Goal: Task Accomplishment & Management: Use online tool/utility

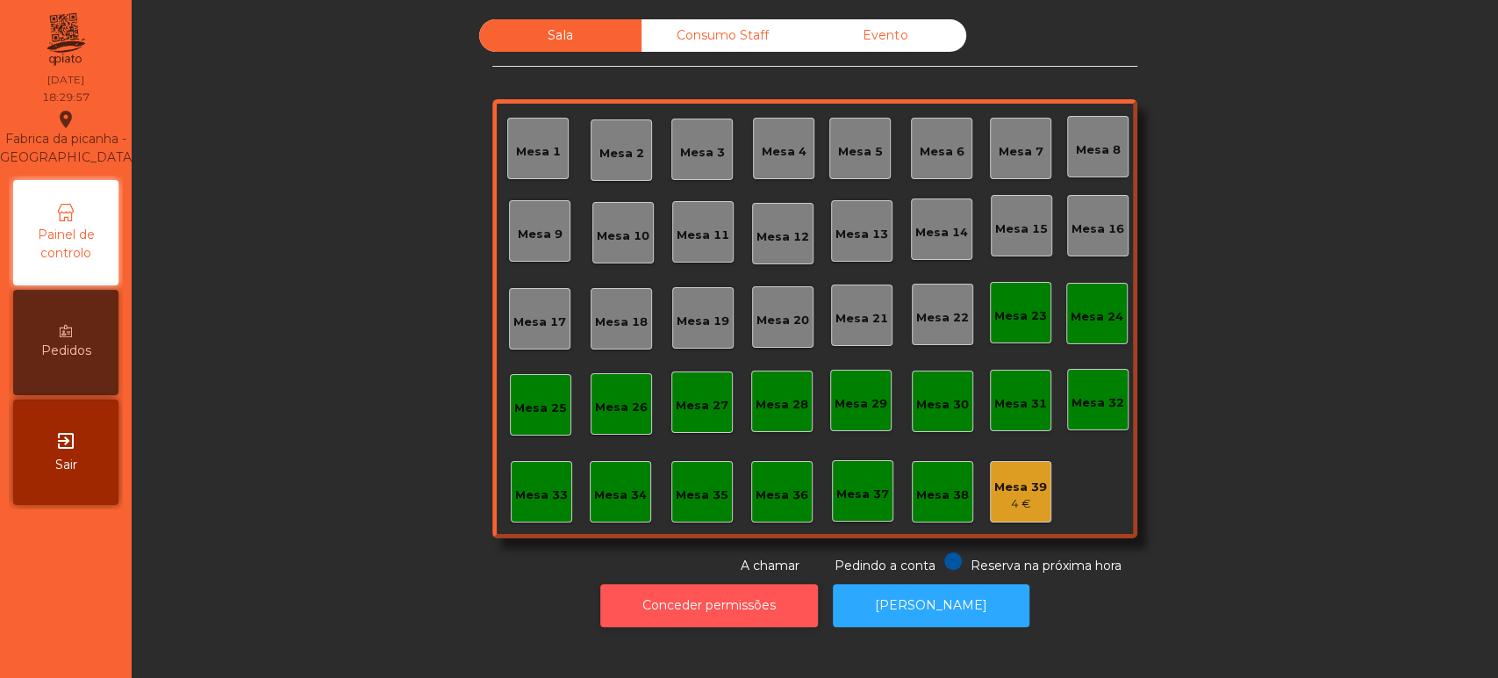
click at [735, 597] on button "Conceder permissões" at bounding box center [709, 605] width 218 height 43
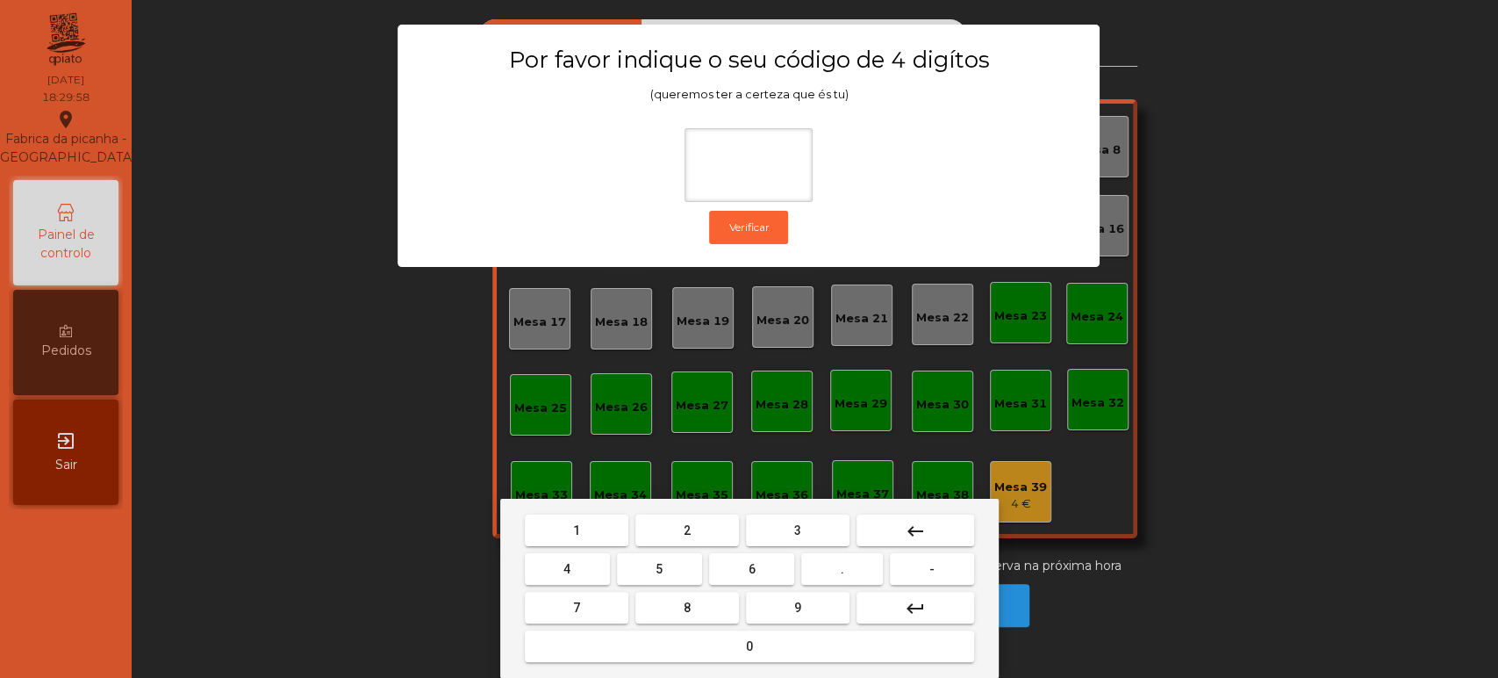
click at [587, 516] on button "1" at bounding box center [577, 530] width 104 height 32
click at [794, 534] on span "3" at bounding box center [797, 530] width 7 height 14
click at [659, 567] on span "5" at bounding box center [659, 569] width 7 height 14
click at [722, 632] on button "0" at bounding box center [749, 646] width 449 height 32
type input "****"
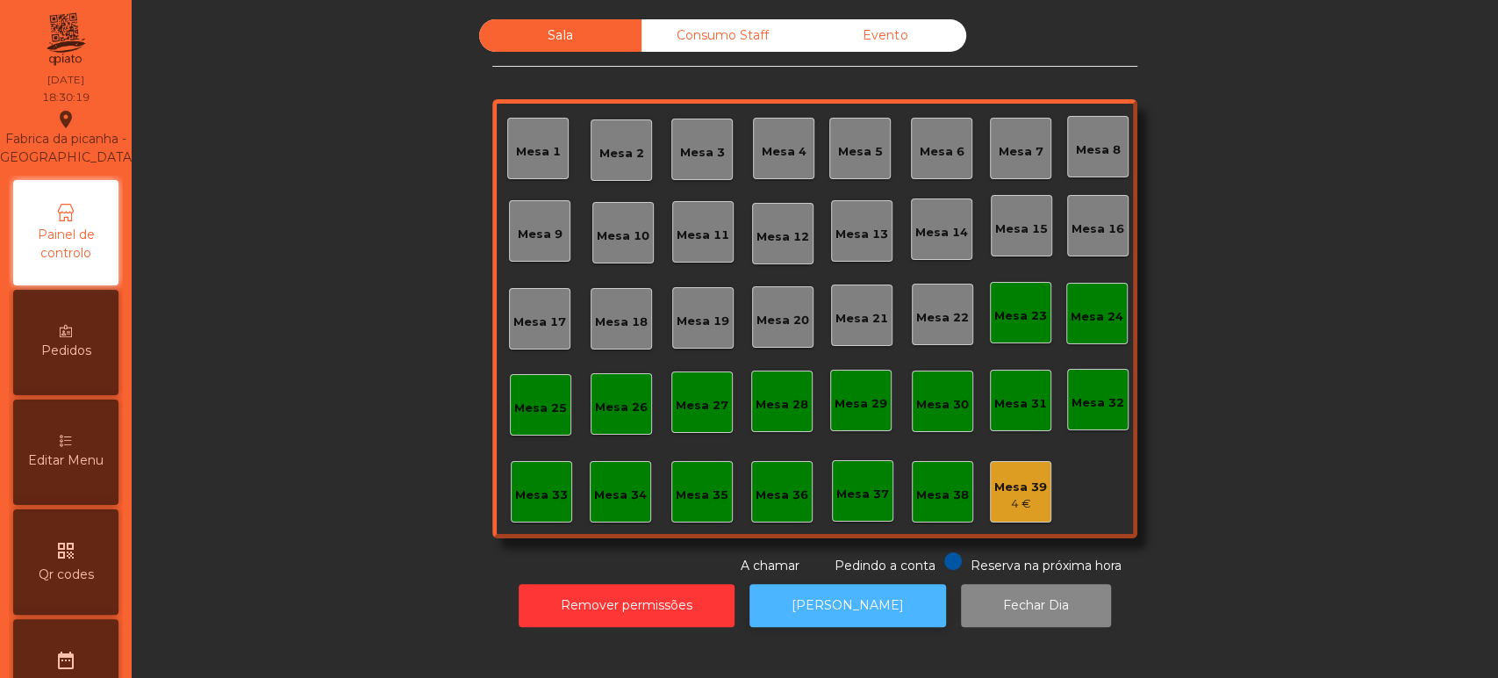
click at [857, 601] on button "[PERSON_NAME]" at bounding box center [848, 605] width 197 height 43
click at [1024, 482] on div "Mesa 39" at bounding box center [1021, 487] width 53 height 18
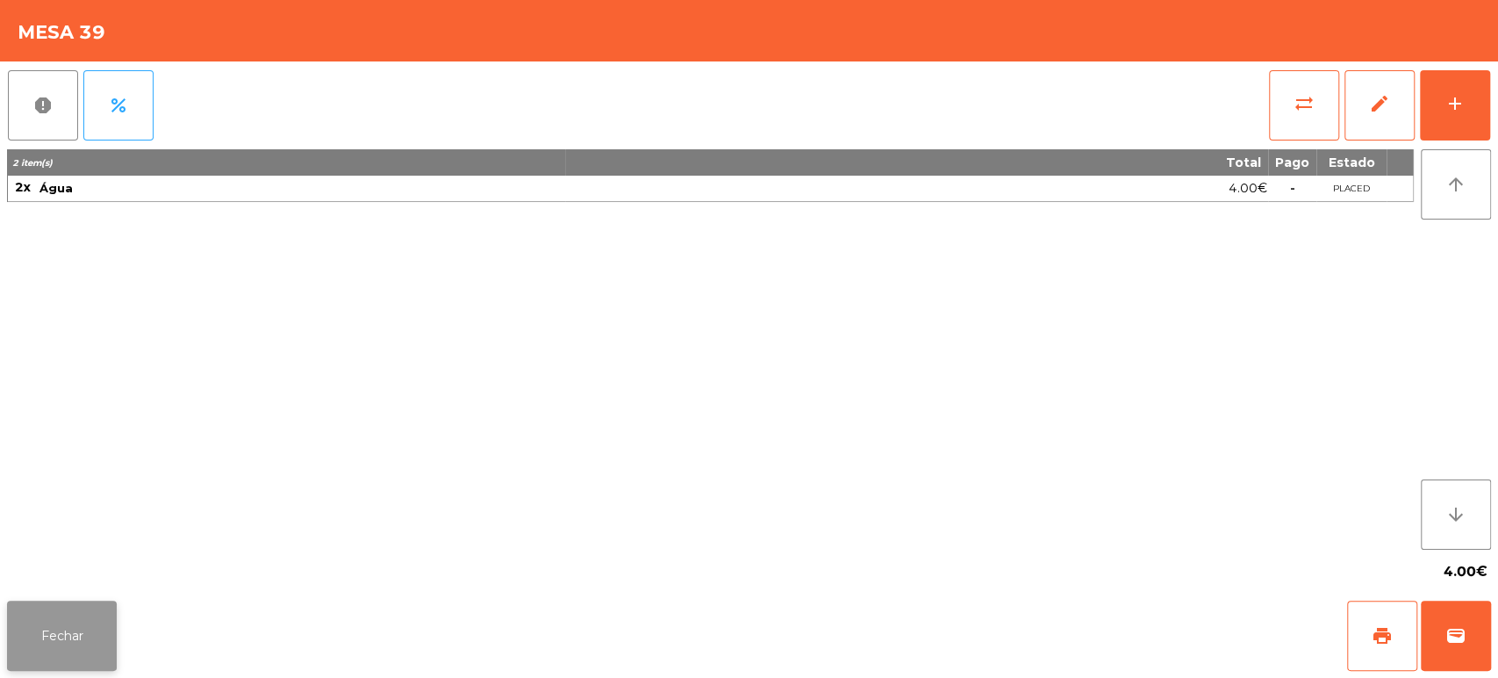
click at [79, 648] on button "Fechar" at bounding box center [62, 635] width 110 height 70
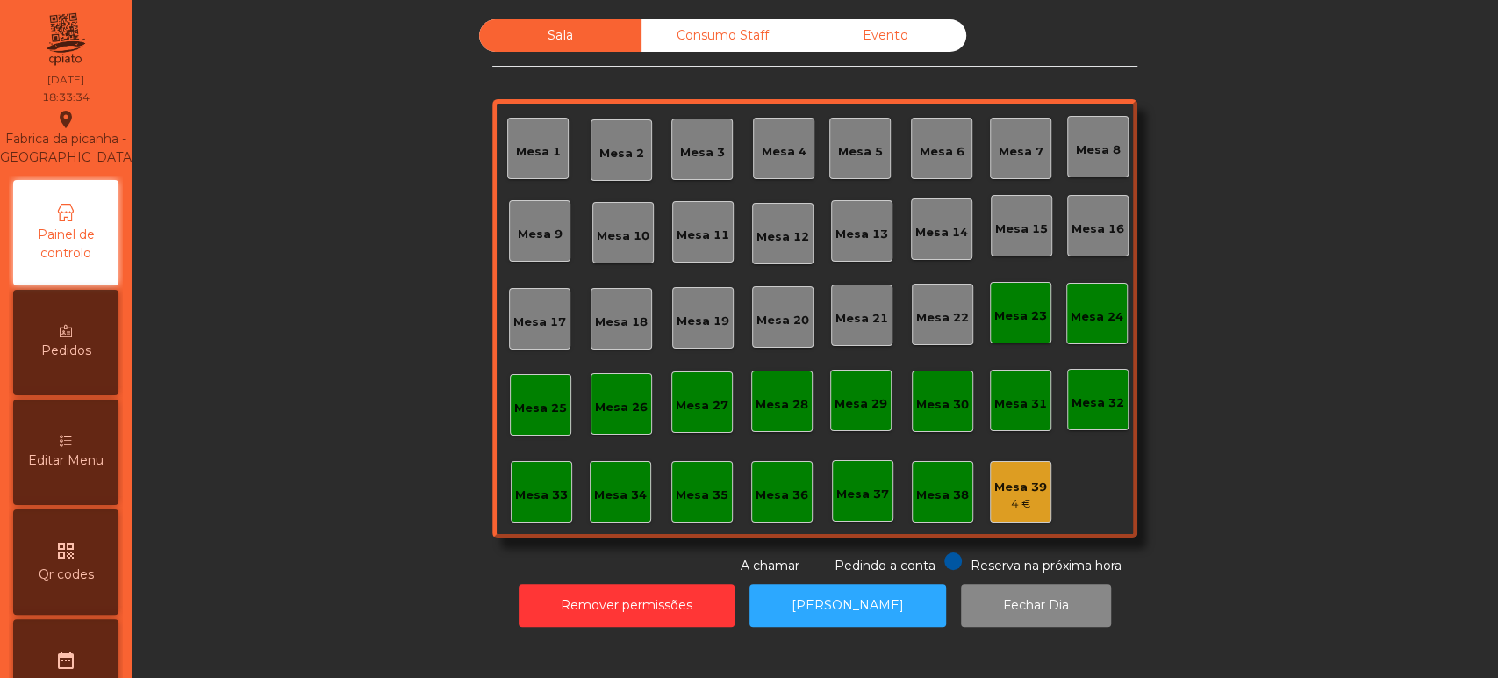
click at [790, 487] on div "Mesa 36" at bounding box center [782, 495] width 53 height 18
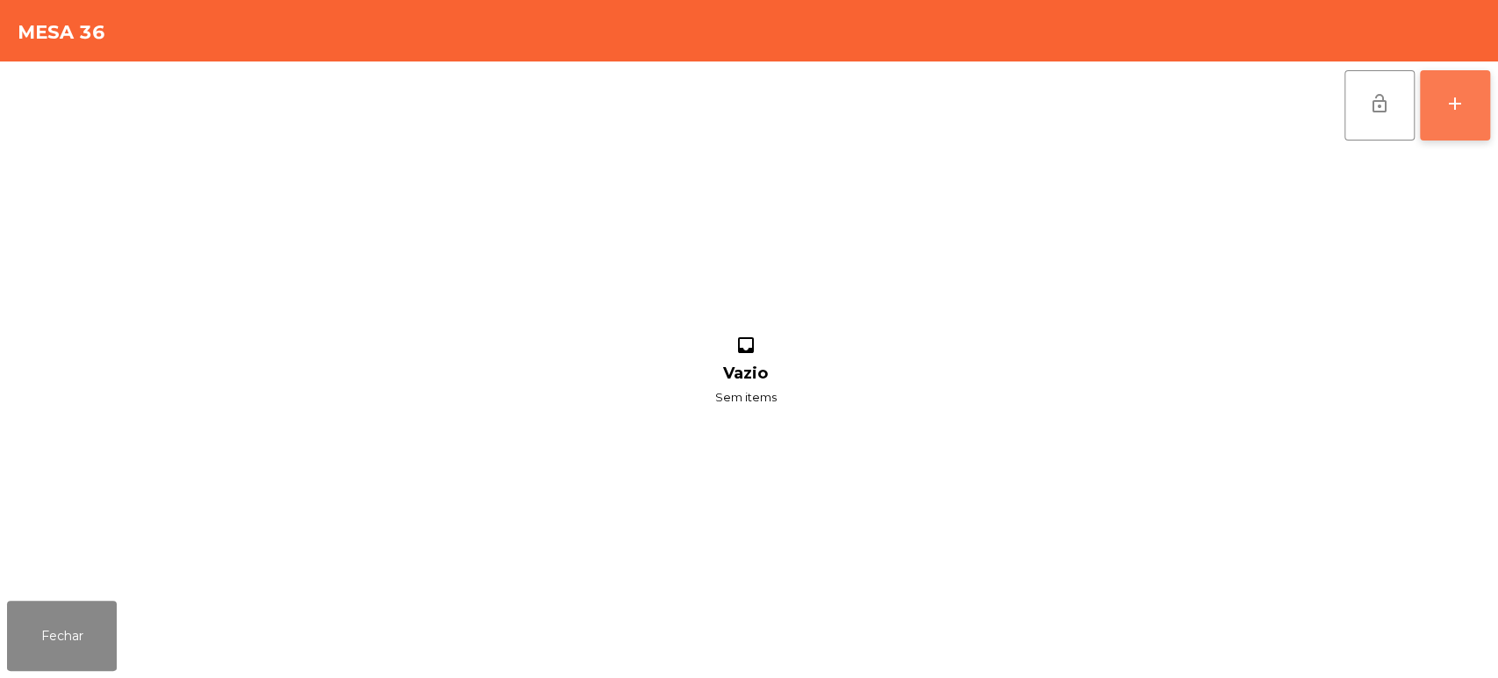
click at [1440, 119] on button "add" at bounding box center [1455, 105] width 70 height 70
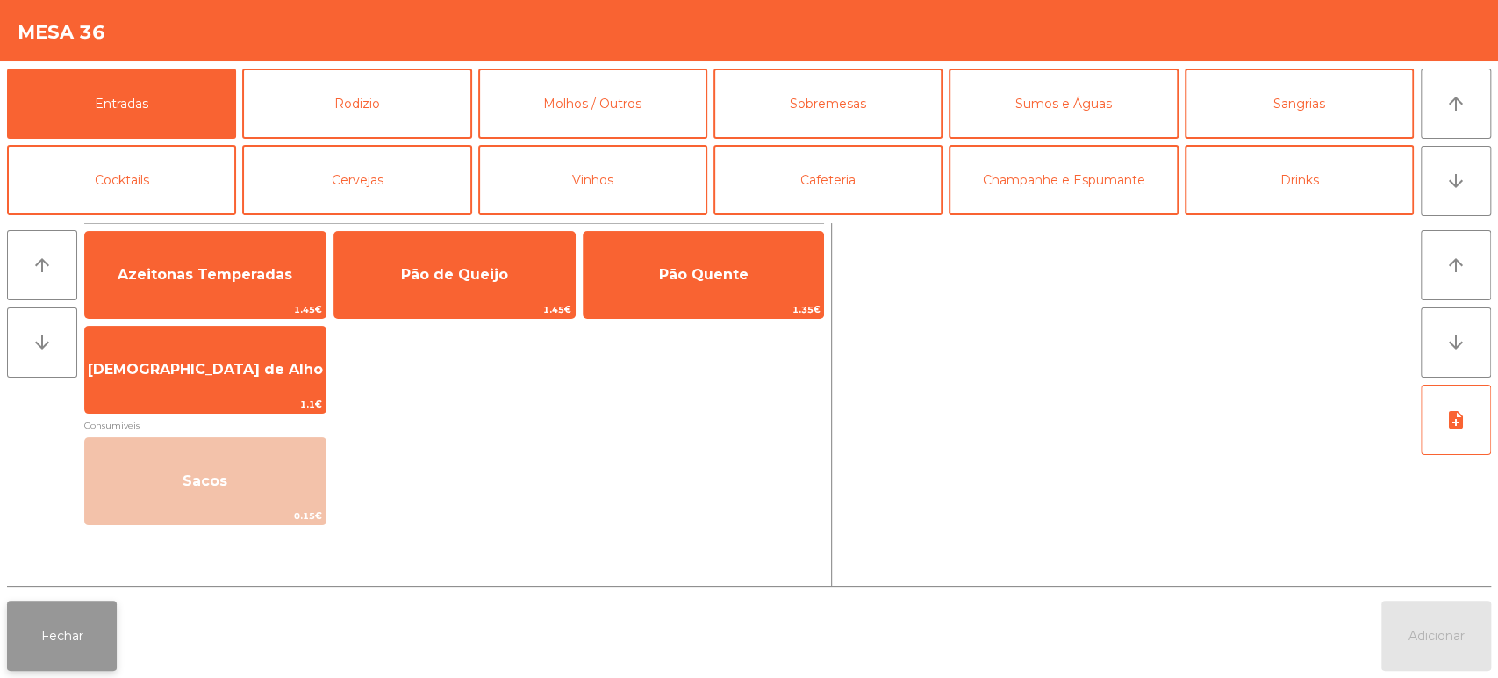
click at [90, 638] on button "Fechar" at bounding box center [62, 635] width 110 height 70
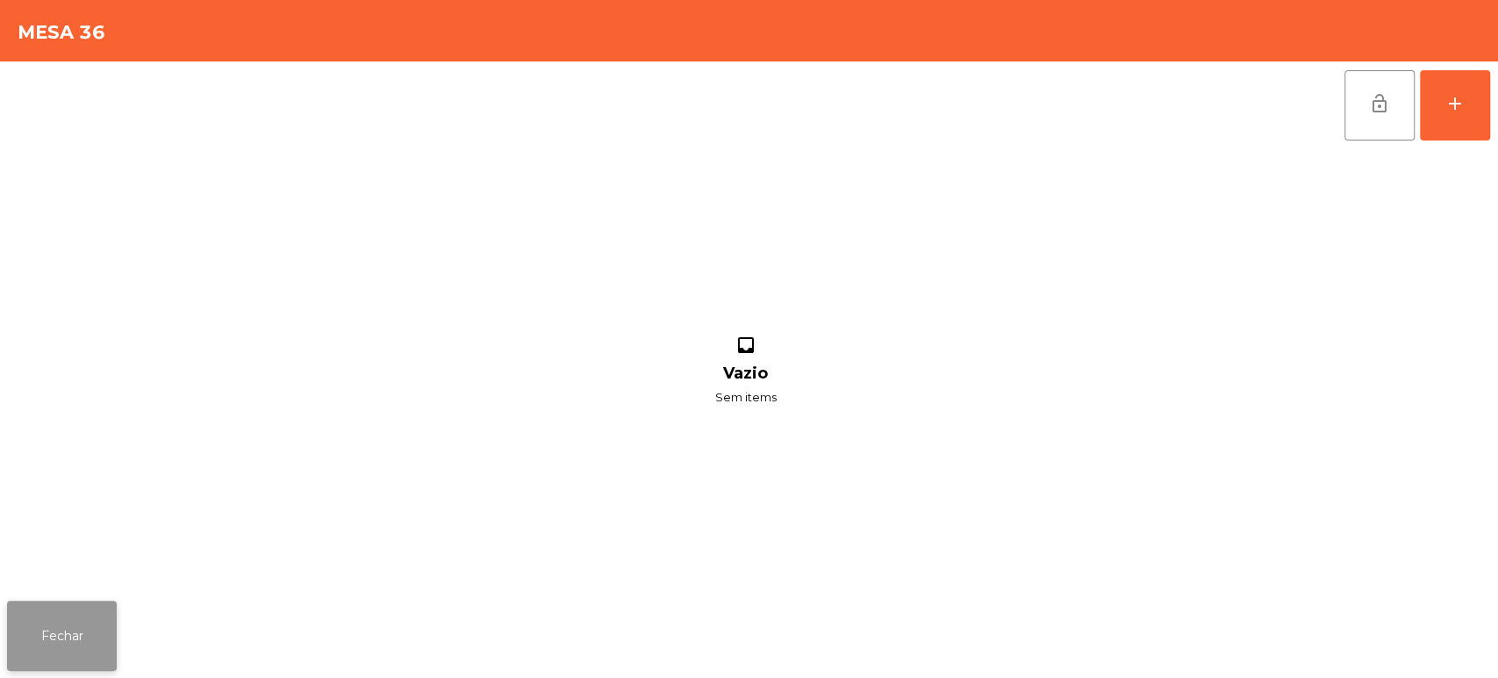
click at [91, 635] on button "Fechar" at bounding box center [62, 635] width 110 height 70
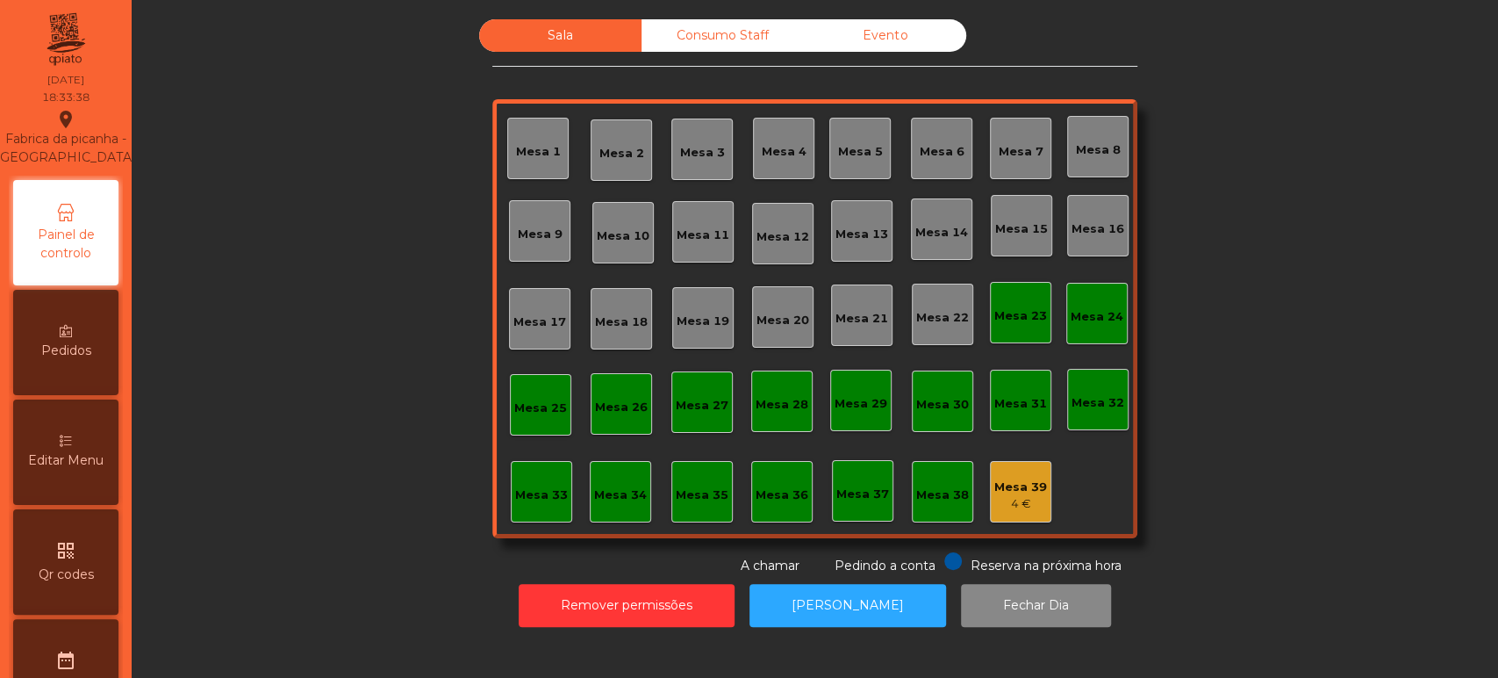
click at [1030, 498] on div "4 €" at bounding box center [1021, 504] width 53 height 18
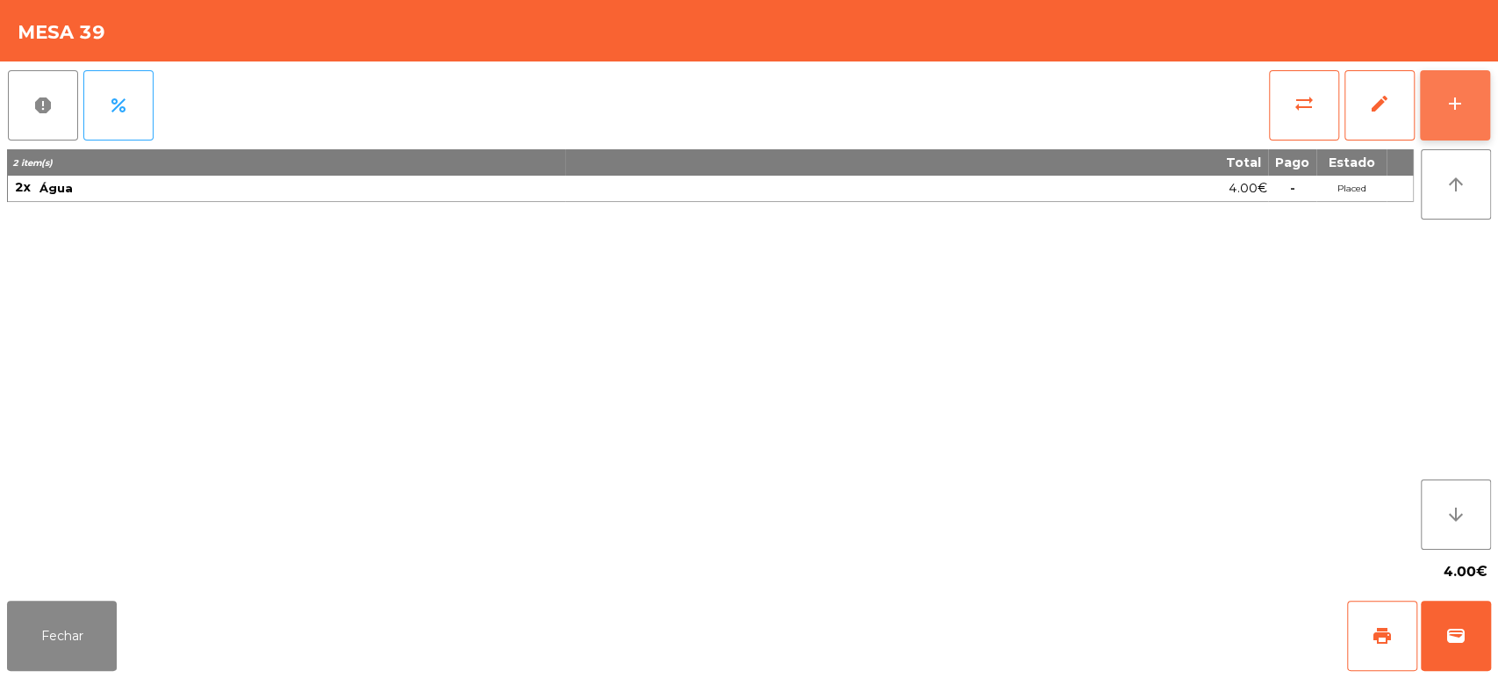
click at [1443, 112] on button "add" at bounding box center [1455, 105] width 70 height 70
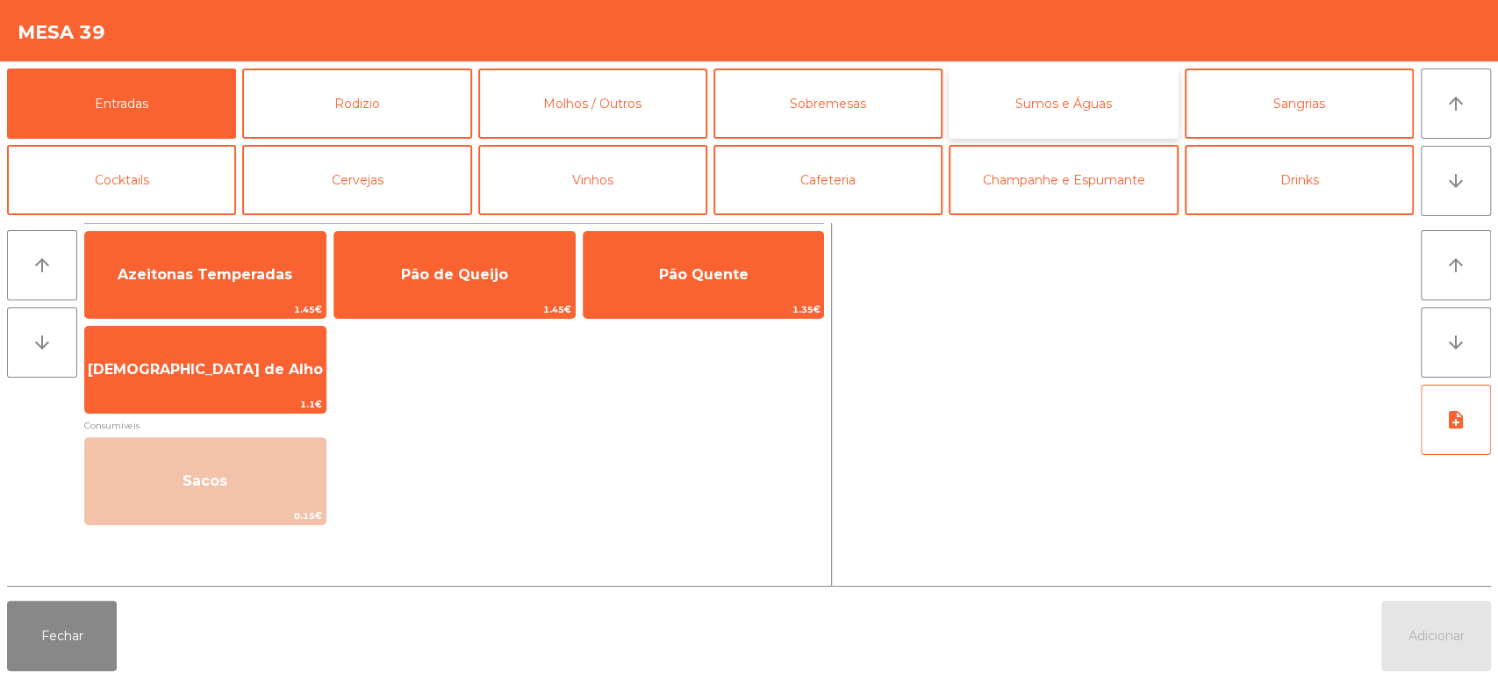
click at [1046, 100] on button "Sumos e Águas" at bounding box center [1063, 103] width 229 height 70
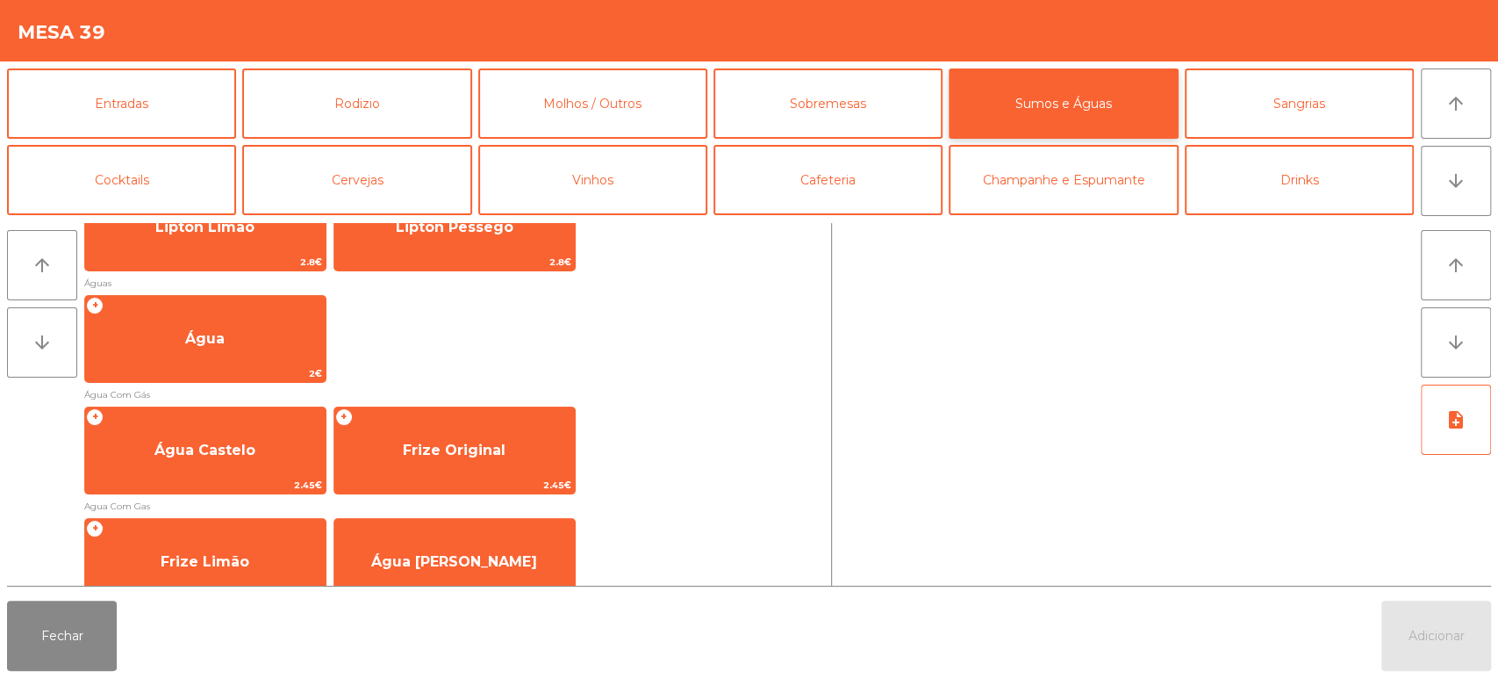
scroll to position [523, 0]
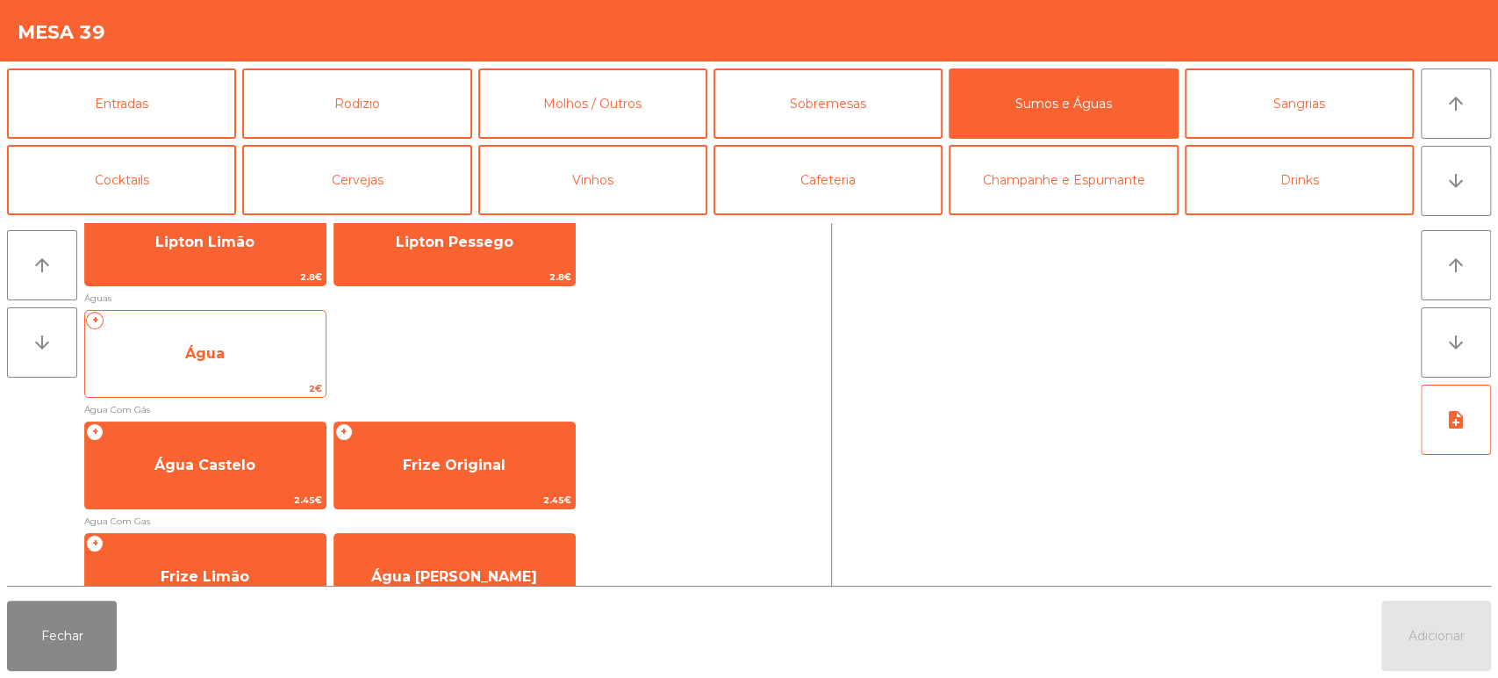
click at [255, 334] on span "Água" at bounding box center [205, 353] width 241 height 47
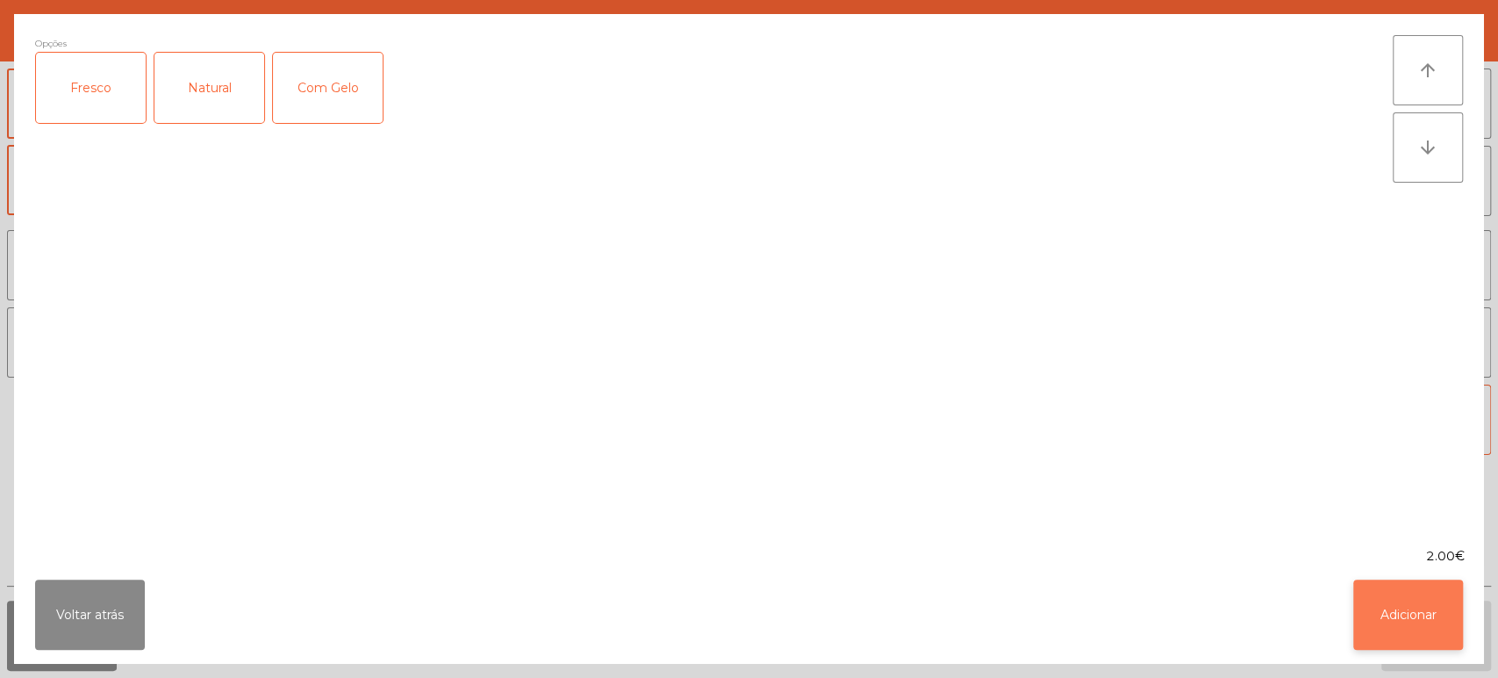
click at [1410, 623] on button "Adicionar" at bounding box center [1409, 614] width 110 height 70
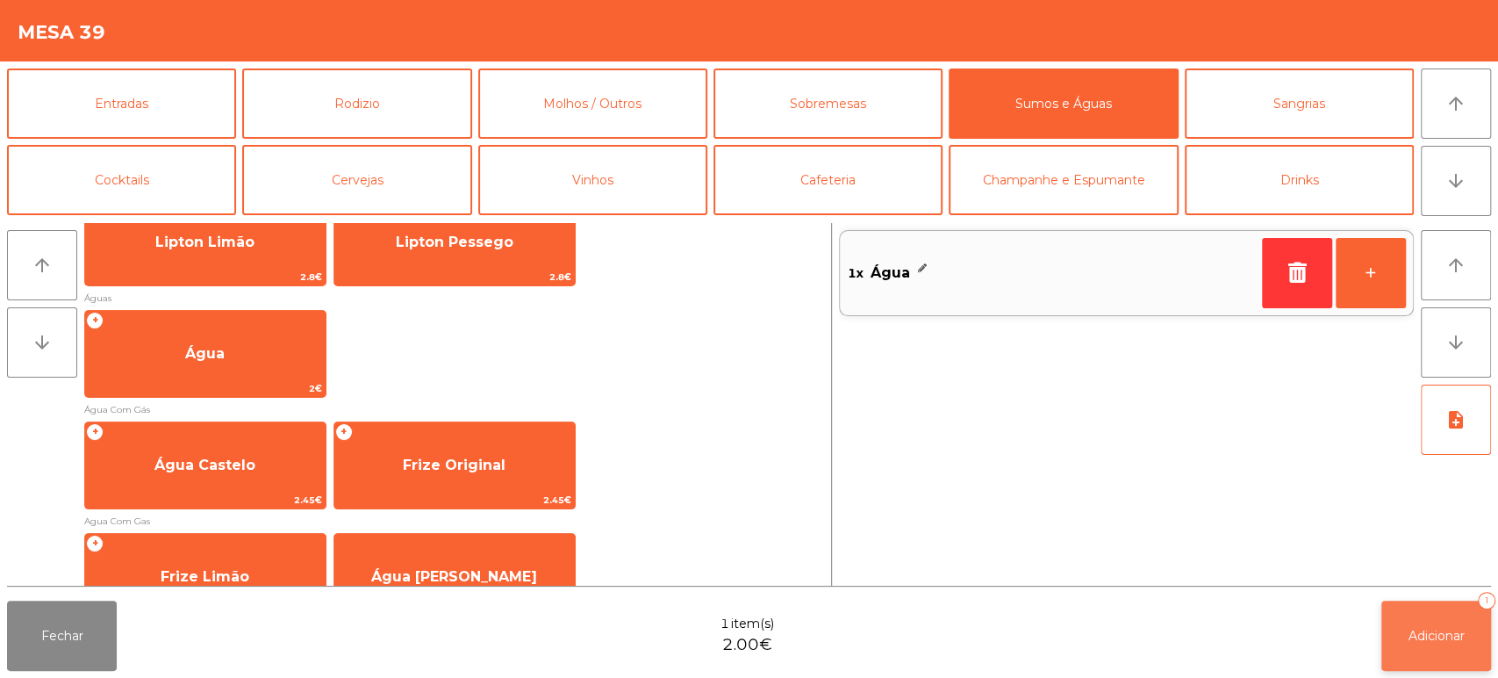
click at [1433, 644] on button "Adicionar 1" at bounding box center [1437, 635] width 110 height 70
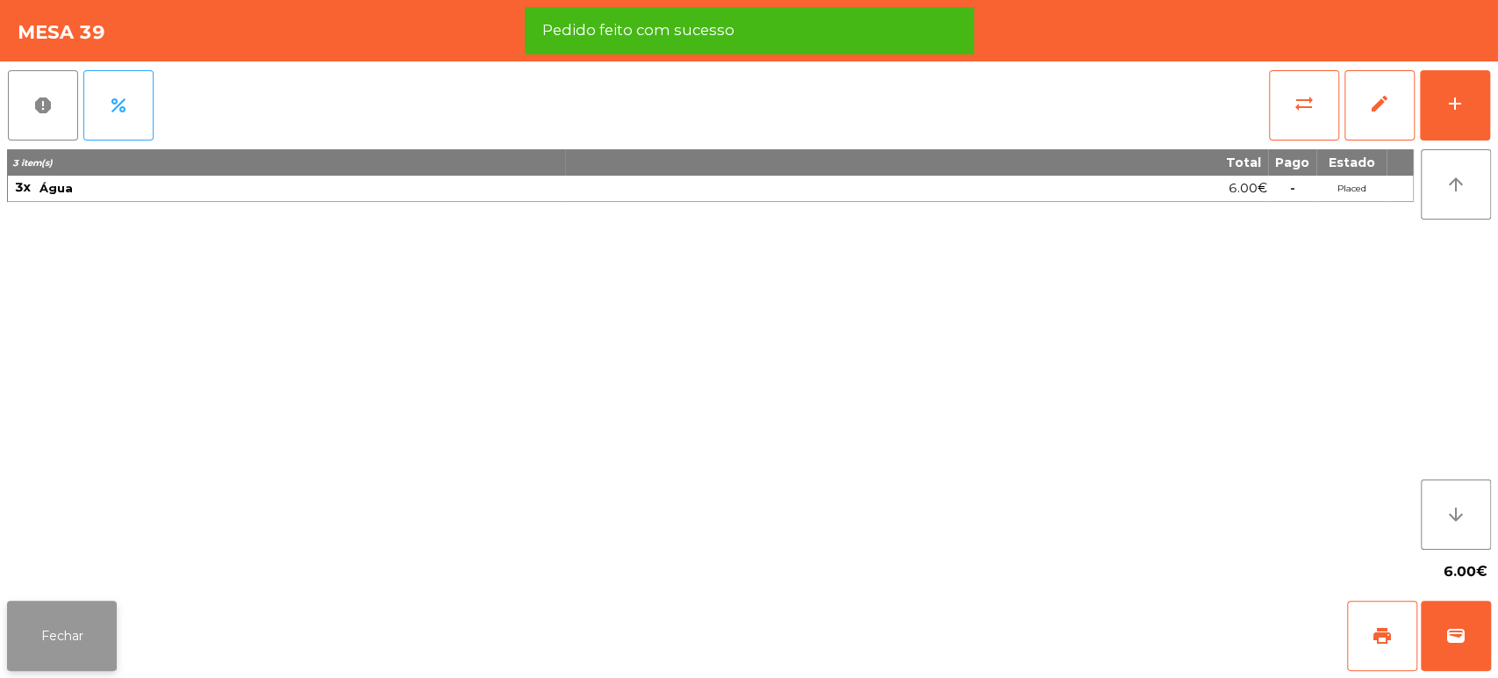
click at [86, 643] on button "Fechar" at bounding box center [62, 635] width 110 height 70
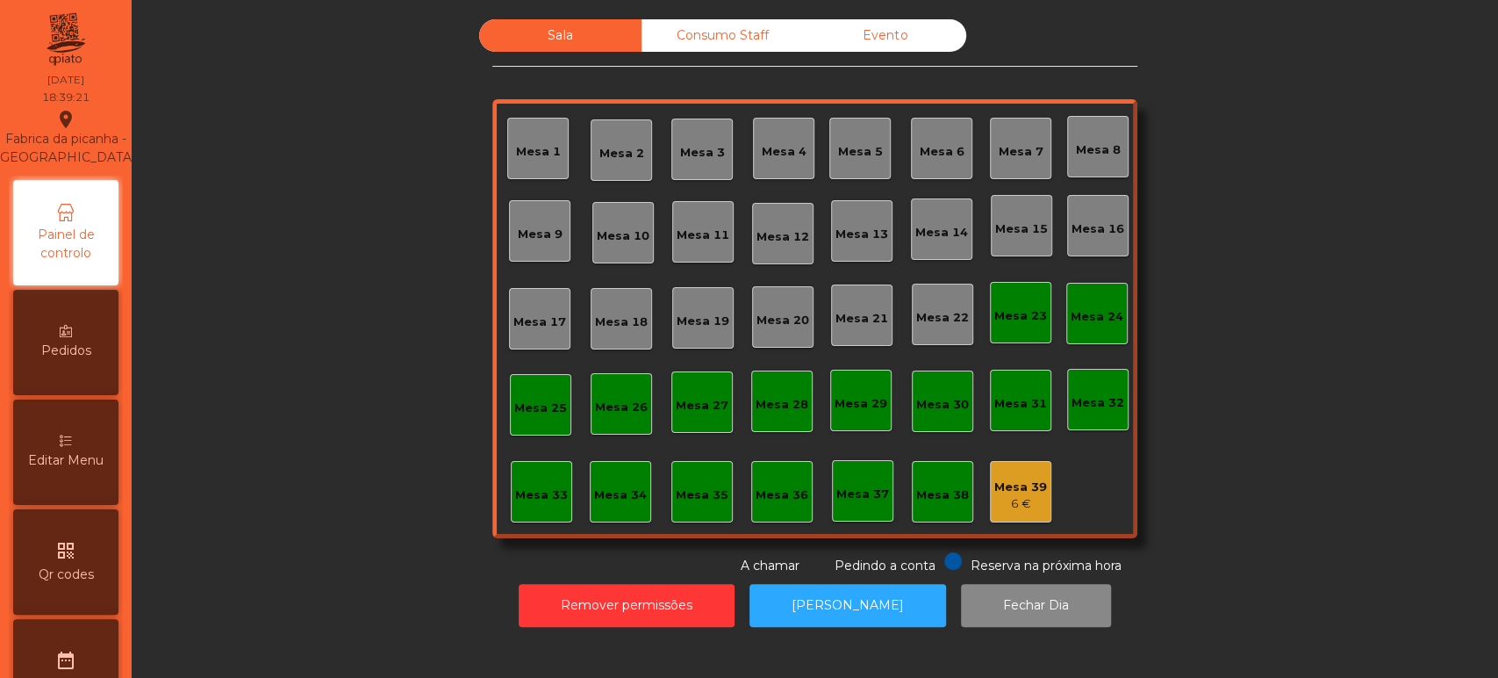
click at [1036, 481] on div "Mesa 39" at bounding box center [1021, 487] width 53 height 18
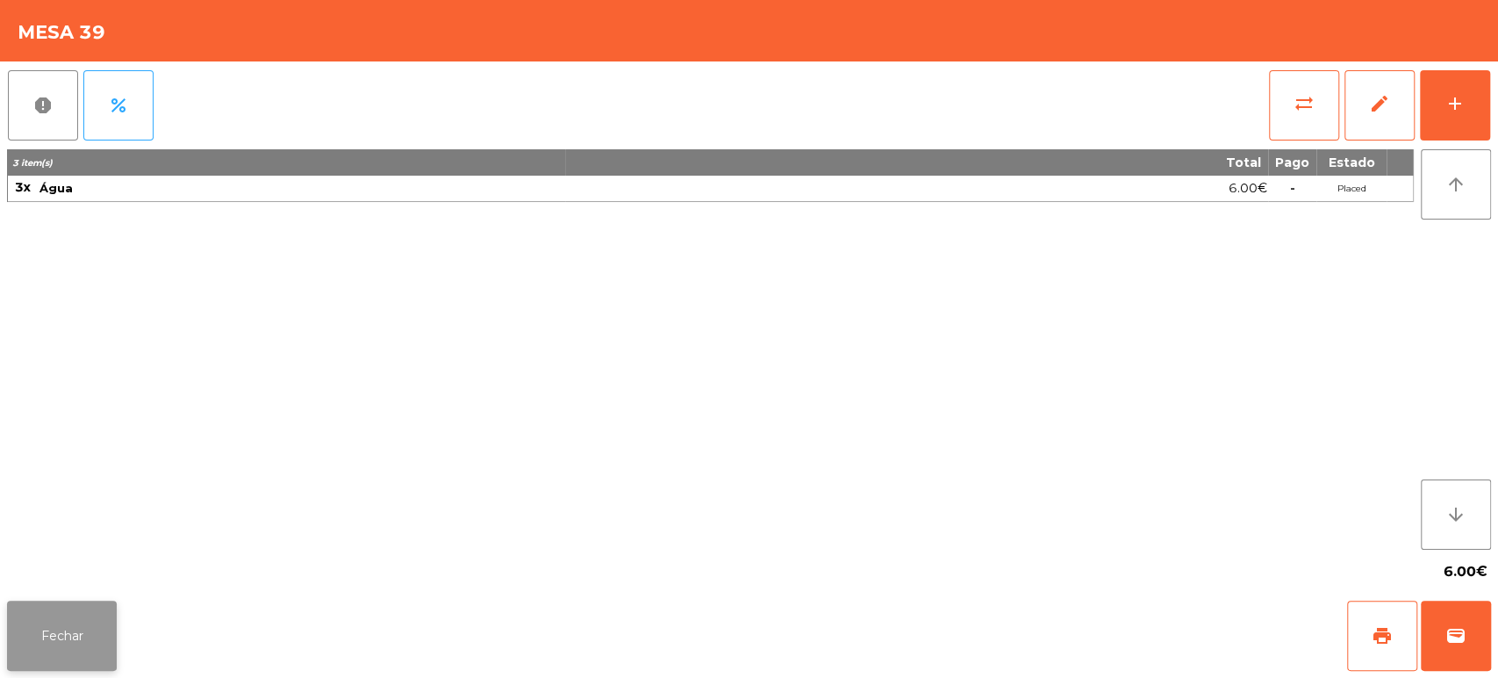
click at [104, 600] on button "Fechar" at bounding box center [62, 635] width 110 height 70
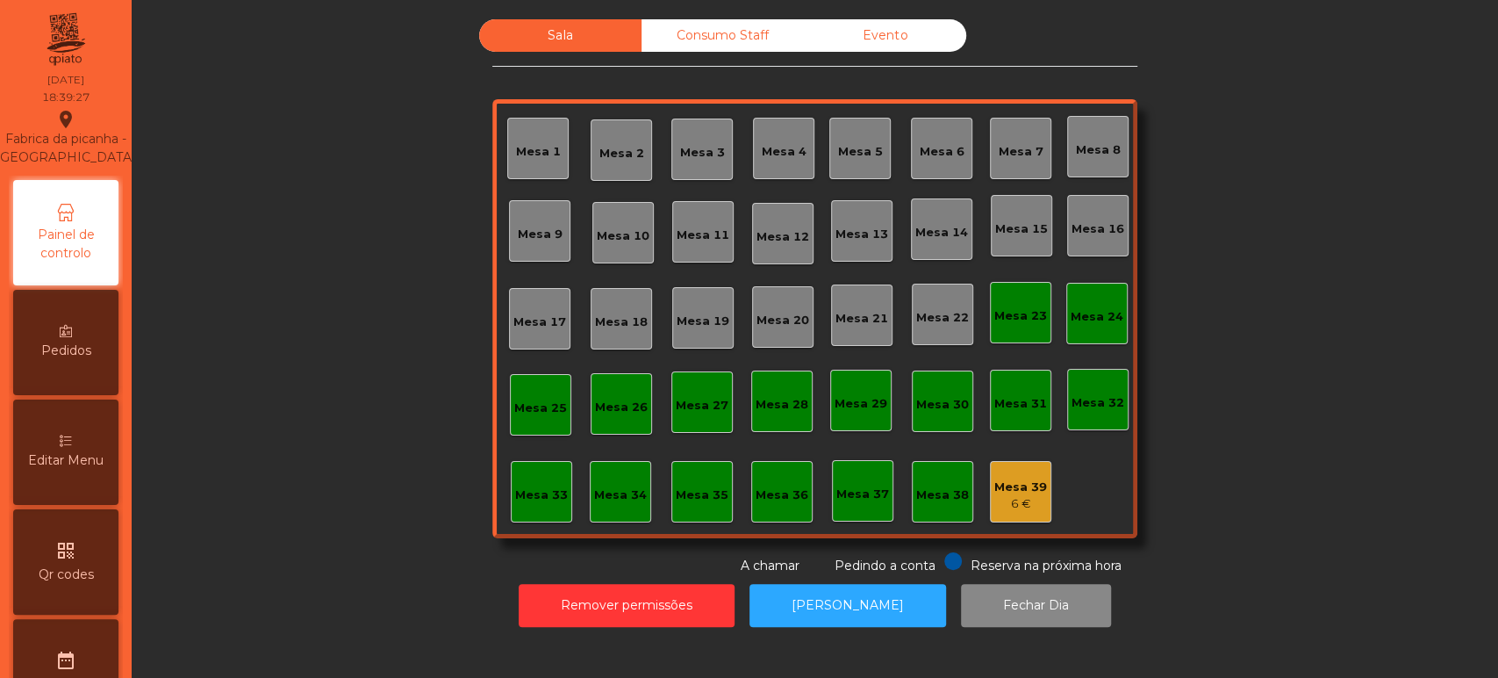
click at [1241, 421] on div "Sala Consumo Staff Evento Mesa 1 [GEOGRAPHIC_DATA] 3 Mesa 4 Mesa 5 Mesa 6 [GEOG…" at bounding box center [814, 297] width 1319 height 556
click at [1010, 485] on div "Mesa 39" at bounding box center [1021, 487] width 53 height 18
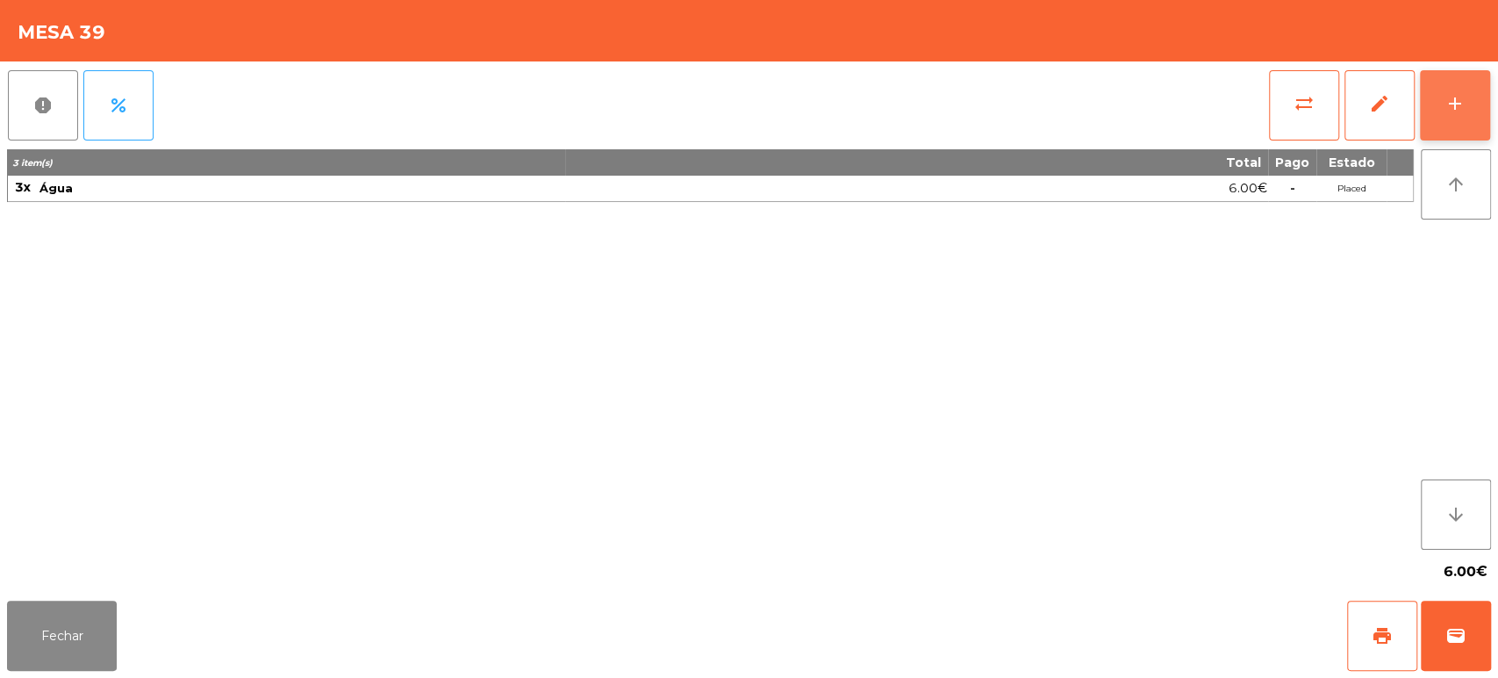
click at [1470, 84] on button "add" at bounding box center [1455, 105] width 70 height 70
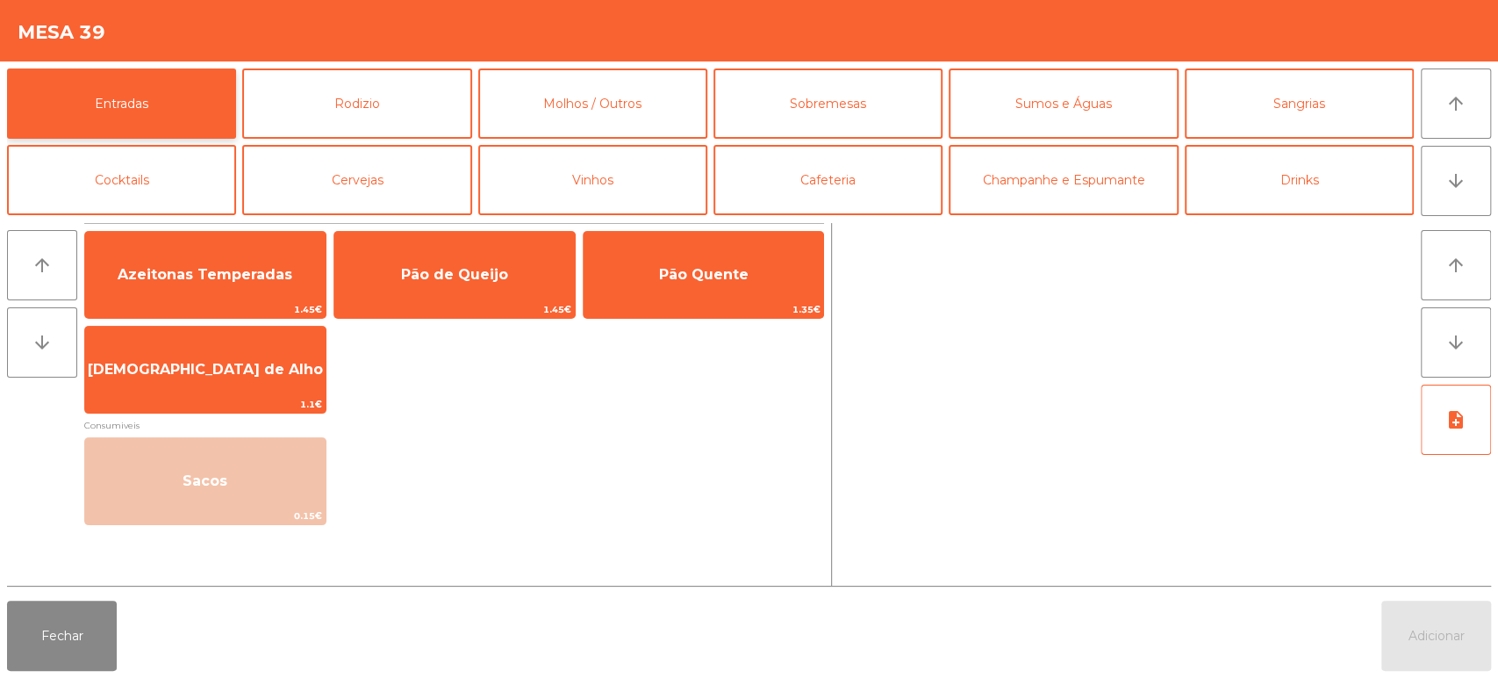
click at [154, 112] on button "Entradas" at bounding box center [121, 103] width 229 height 70
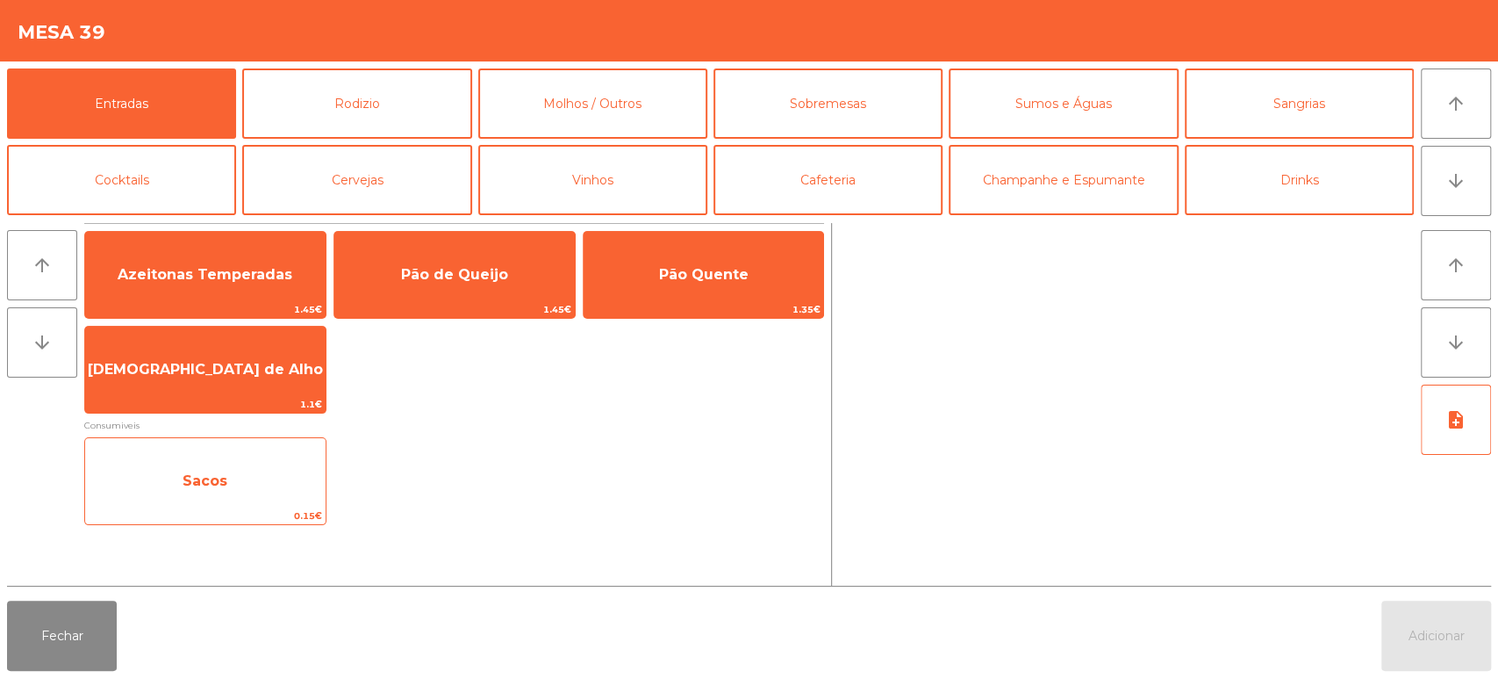
click at [218, 488] on span "Sacos" at bounding box center [205, 480] width 45 height 17
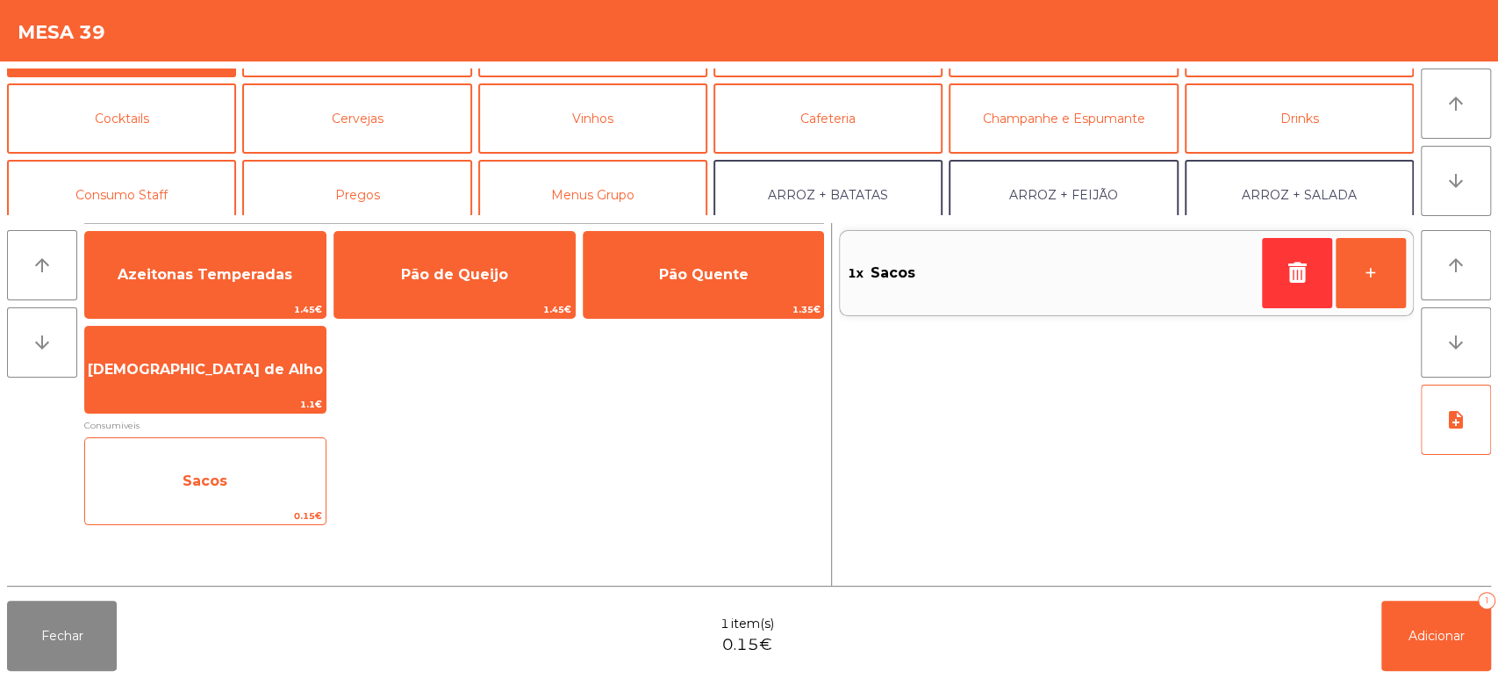
scroll to position [64, 0]
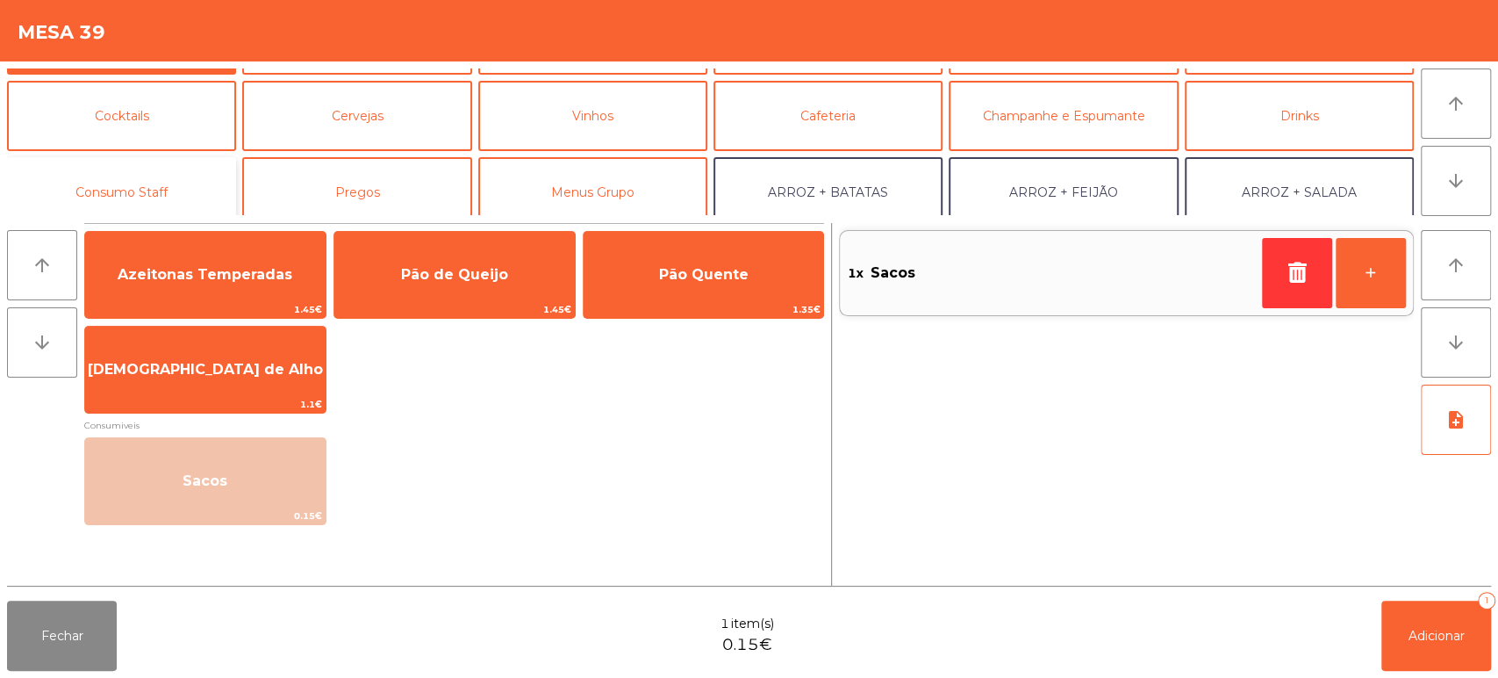
click at [174, 169] on button "Consumo Staff" at bounding box center [121, 192] width 229 height 70
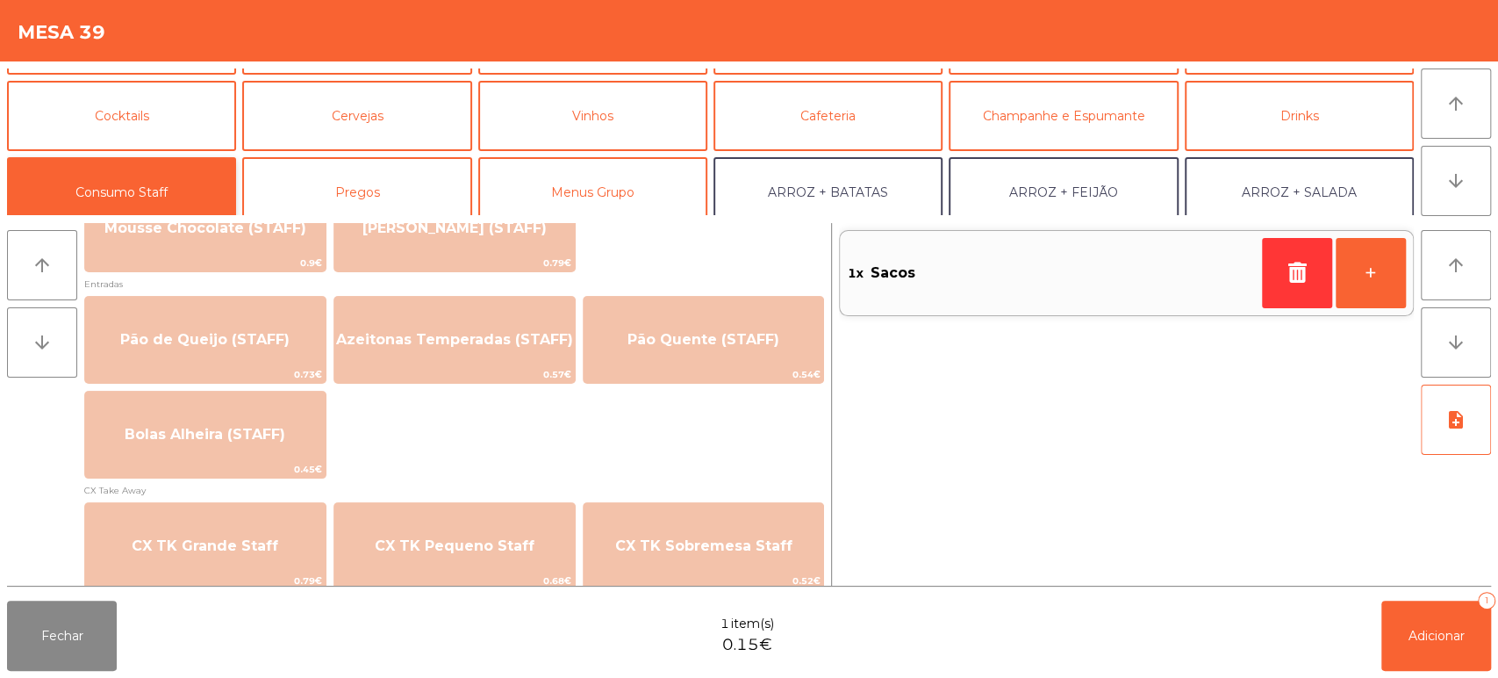
scroll to position [1484, 0]
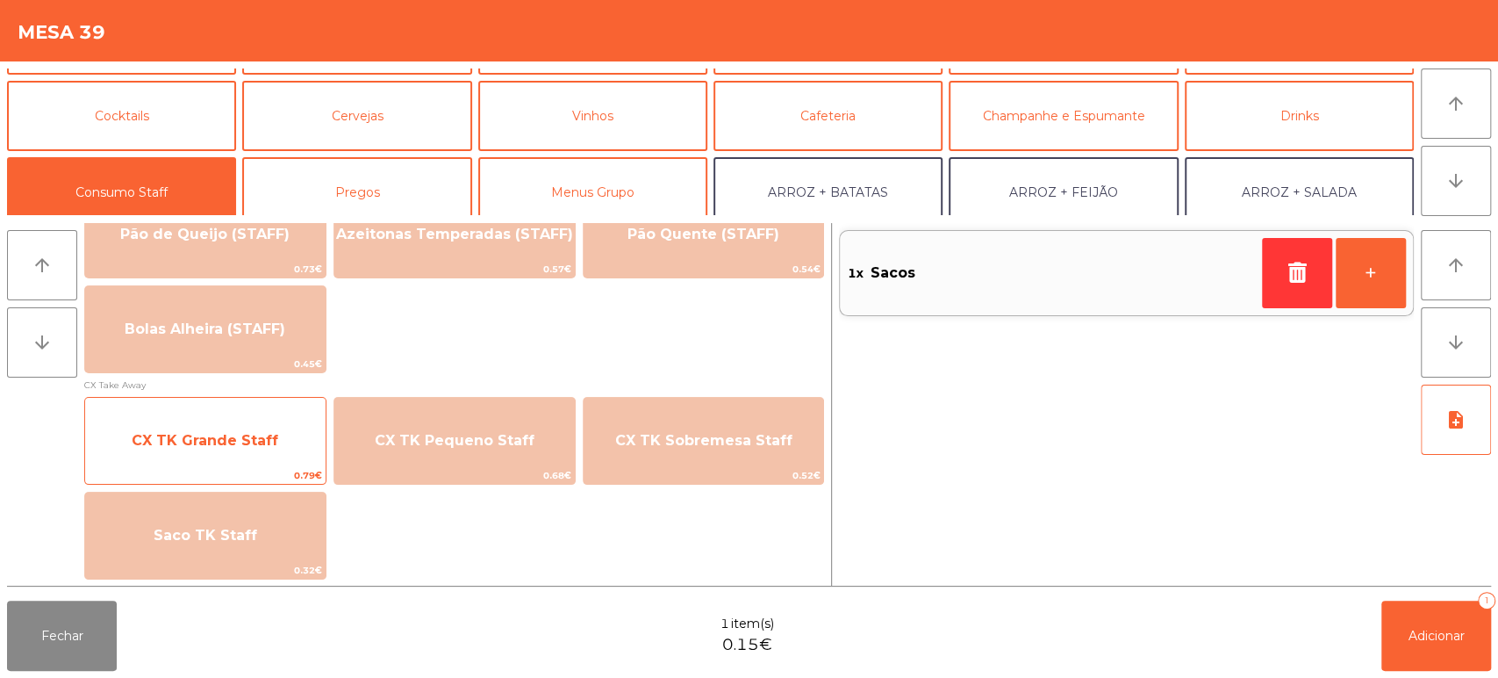
click at [218, 454] on span "CX TK Grande Staff" at bounding box center [205, 440] width 241 height 47
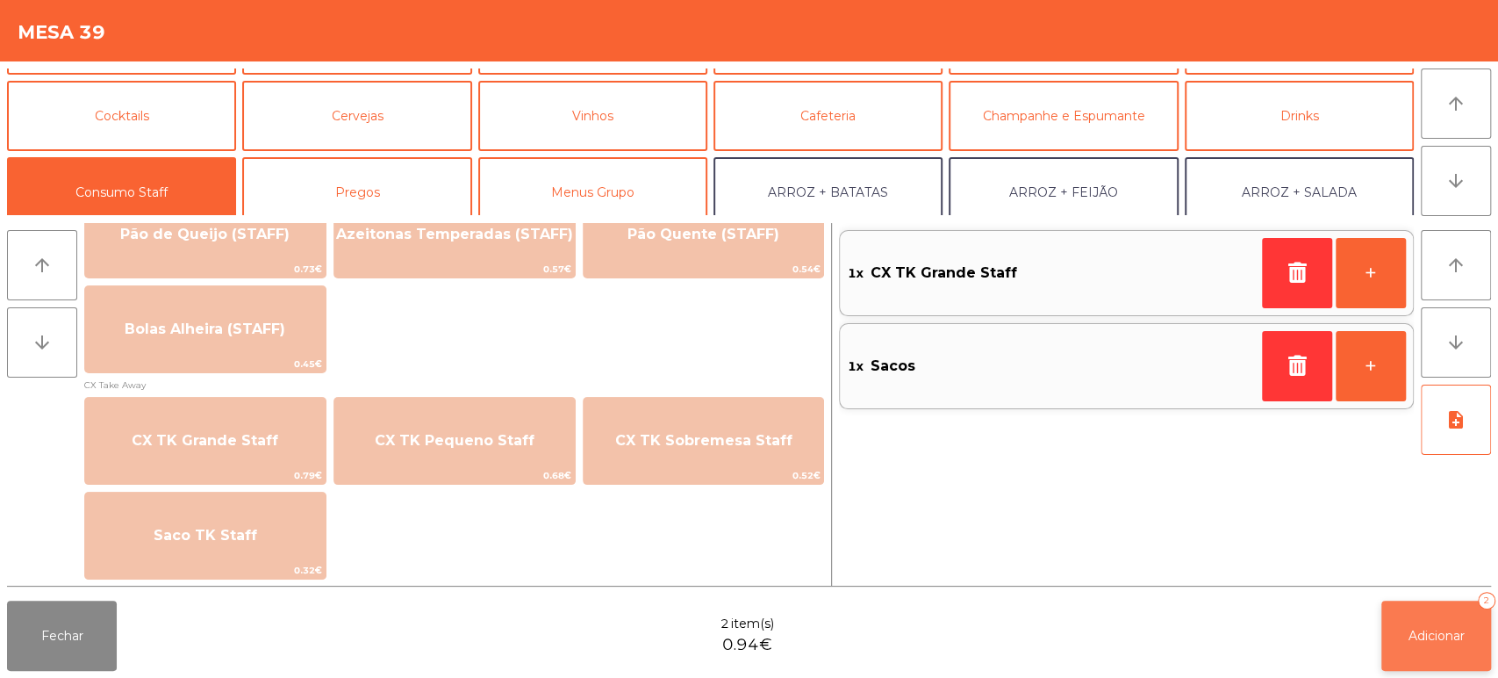
click at [1445, 654] on button "Adicionar 2" at bounding box center [1437, 635] width 110 height 70
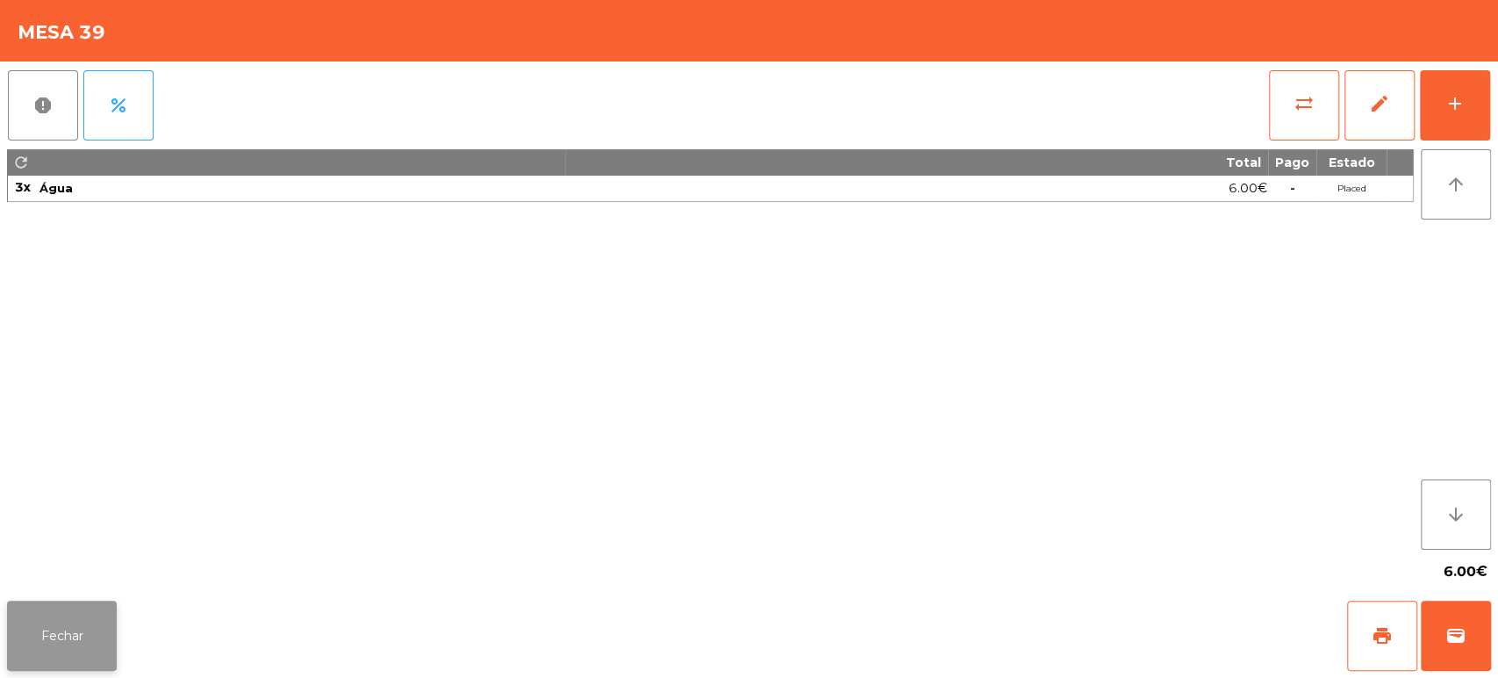
click at [116, 624] on button "Fechar" at bounding box center [62, 635] width 110 height 70
